Goal: Task Accomplishment & Management: Complete application form

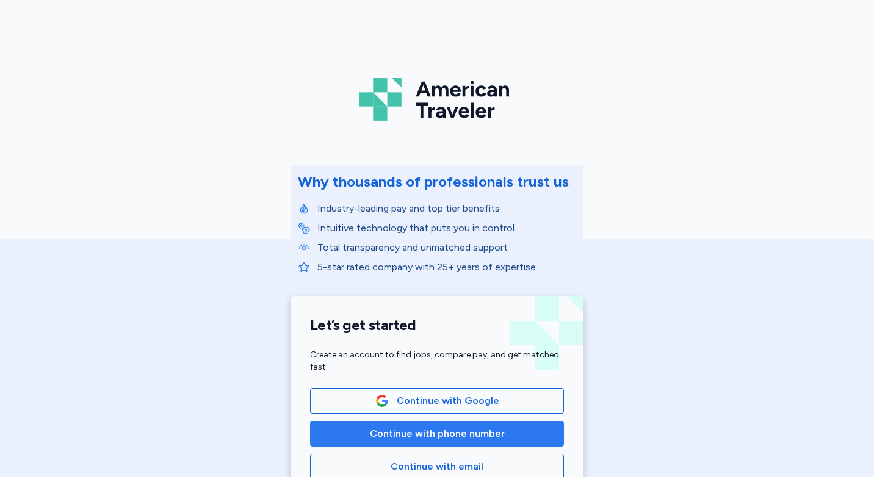
click at [431, 433] on span "Continue with phone number" at bounding box center [437, 433] width 135 height 15
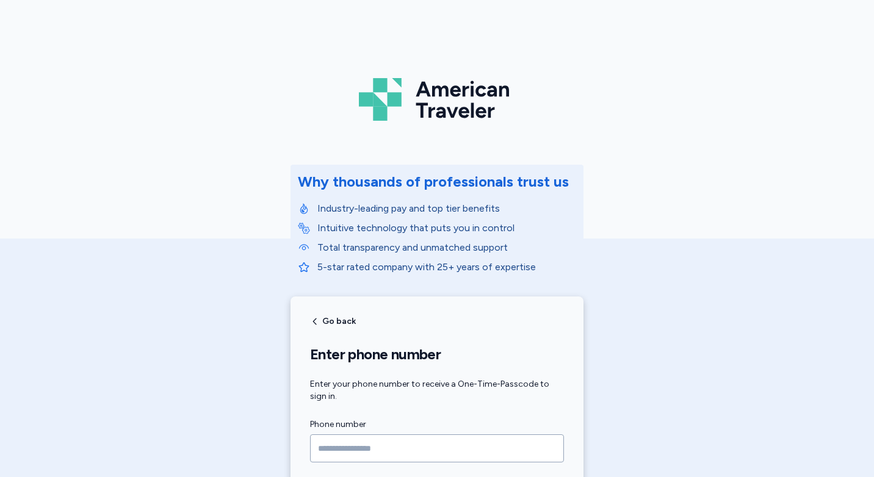
click at [400, 444] on input "Phone number" at bounding box center [437, 448] width 254 height 28
type input "**********"
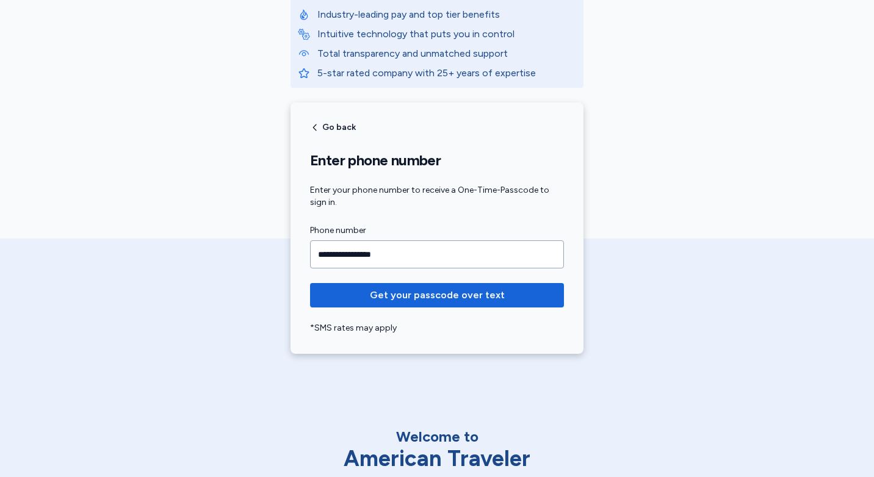
scroll to position [305, 0]
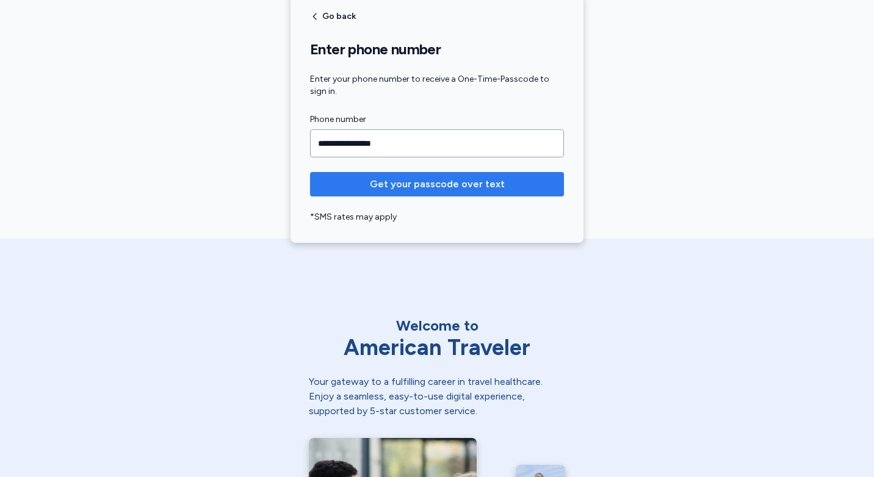
click at [425, 192] on button "Get your passcode over text" at bounding box center [437, 184] width 254 height 24
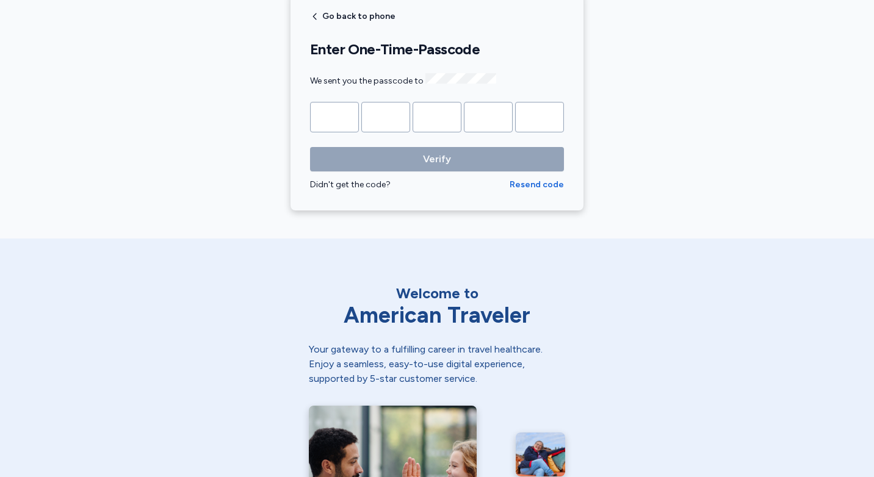
type input "*"
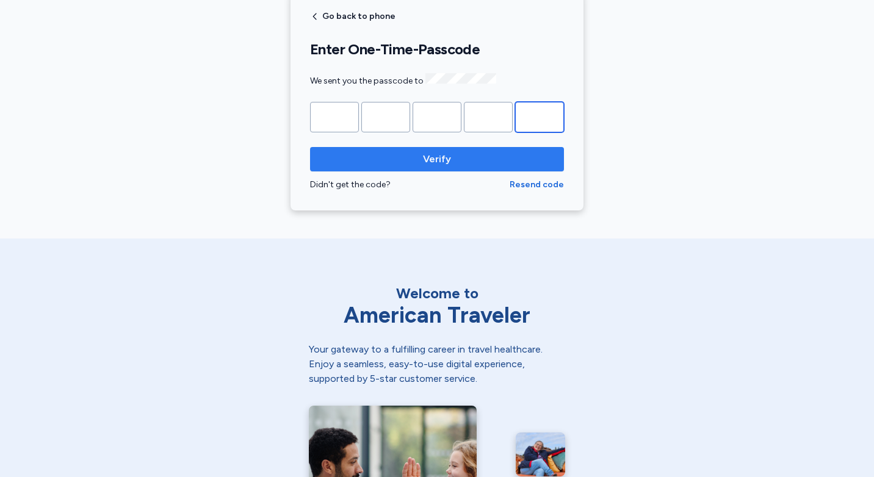
type input "*"
click at [433, 152] on span "Verify" at bounding box center [437, 159] width 28 height 15
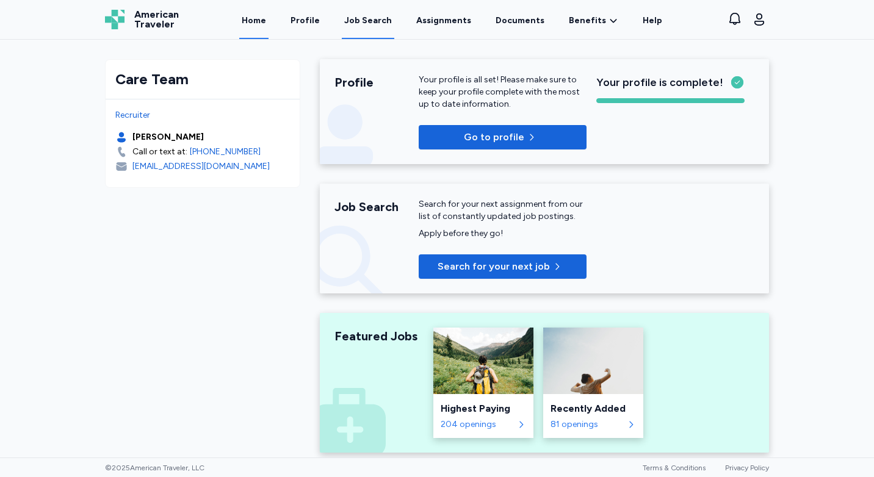
click at [375, 20] on div "Job Search" at bounding box center [368, 21] width 48 height 12
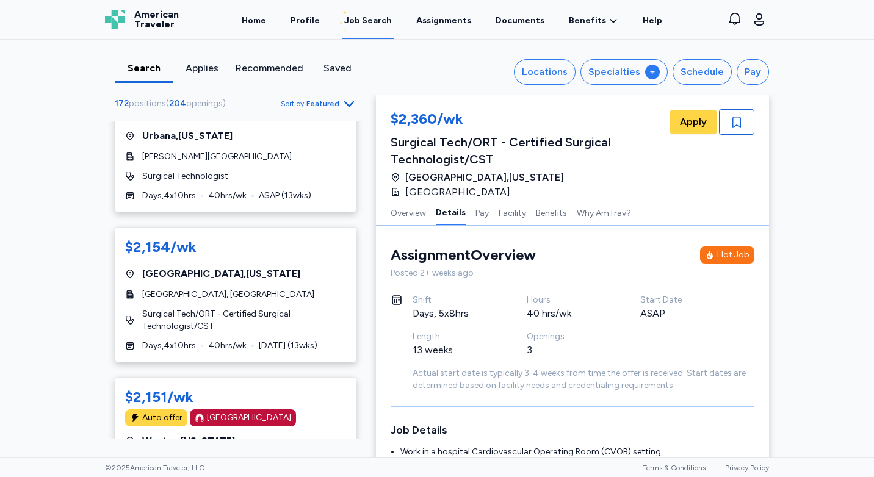
scroll to position [244, 0]
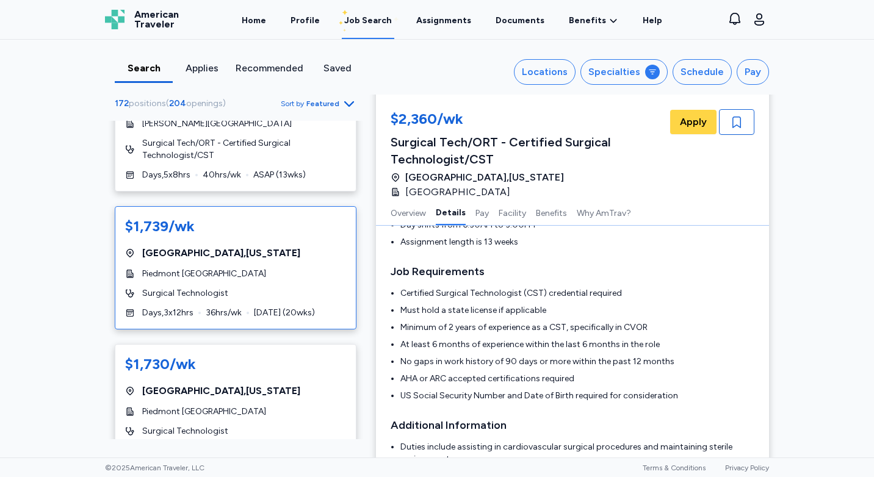
scroll to position [7063, 0]
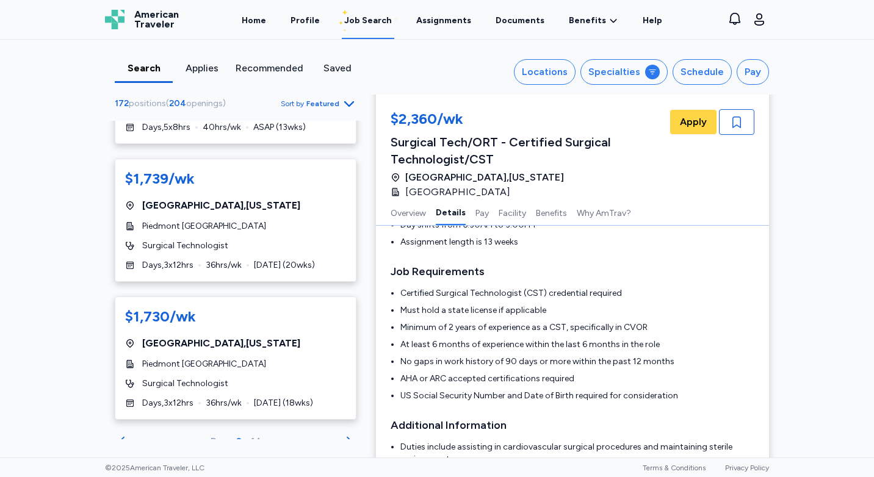
click at [327, 434] on div "Page 2 of 4" at bounding box center [236, 448] width 242 height 29
click at [346, 437] on icon "Go to next 50 jobs" at bounding box center [348, 442] width 5 height 10
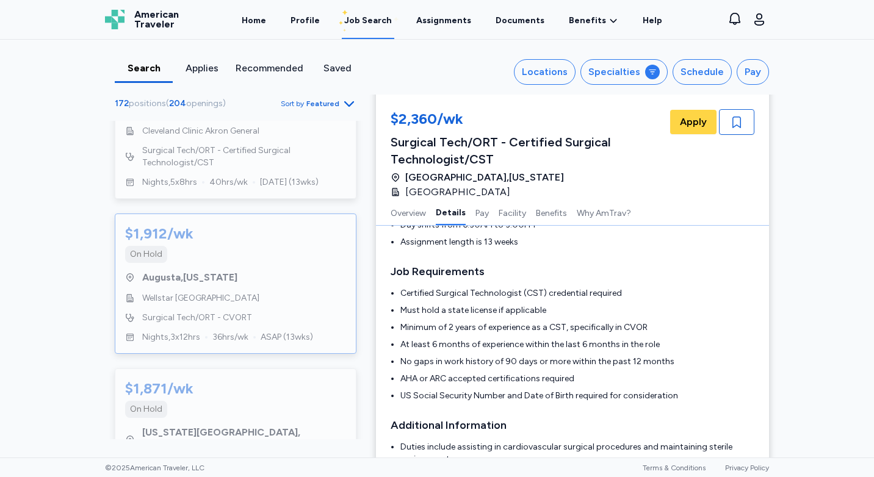
scroll to position [7575, 0]
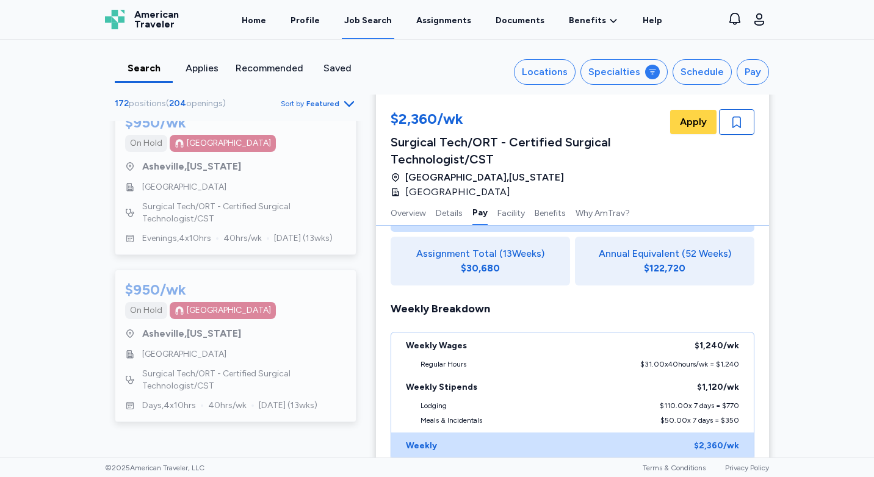
scroll to position [427, 0]
